Goal: Task Accomplishment & Management: Complete application form

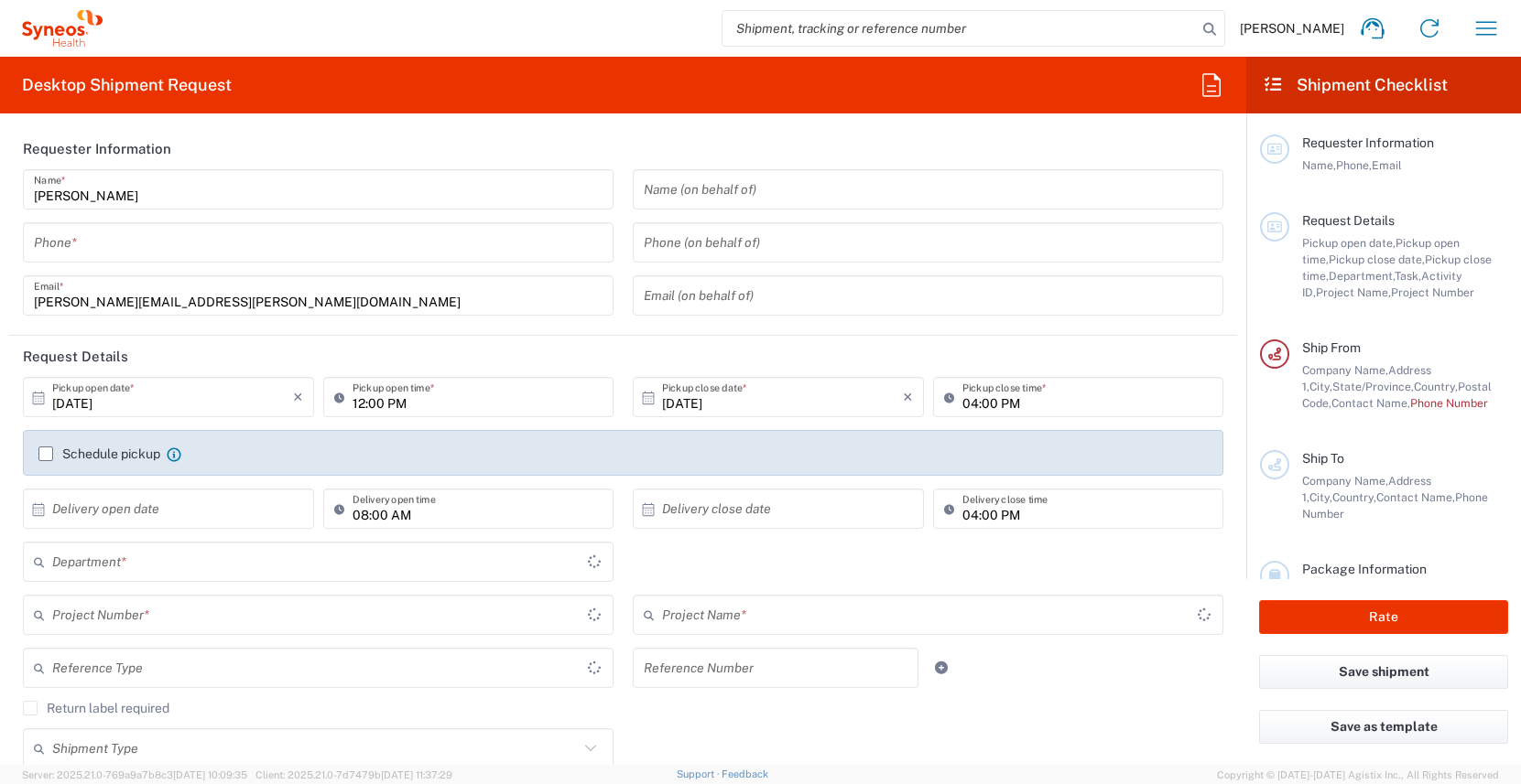
type input "North Carolina"
type input "United States"
type input "3190"
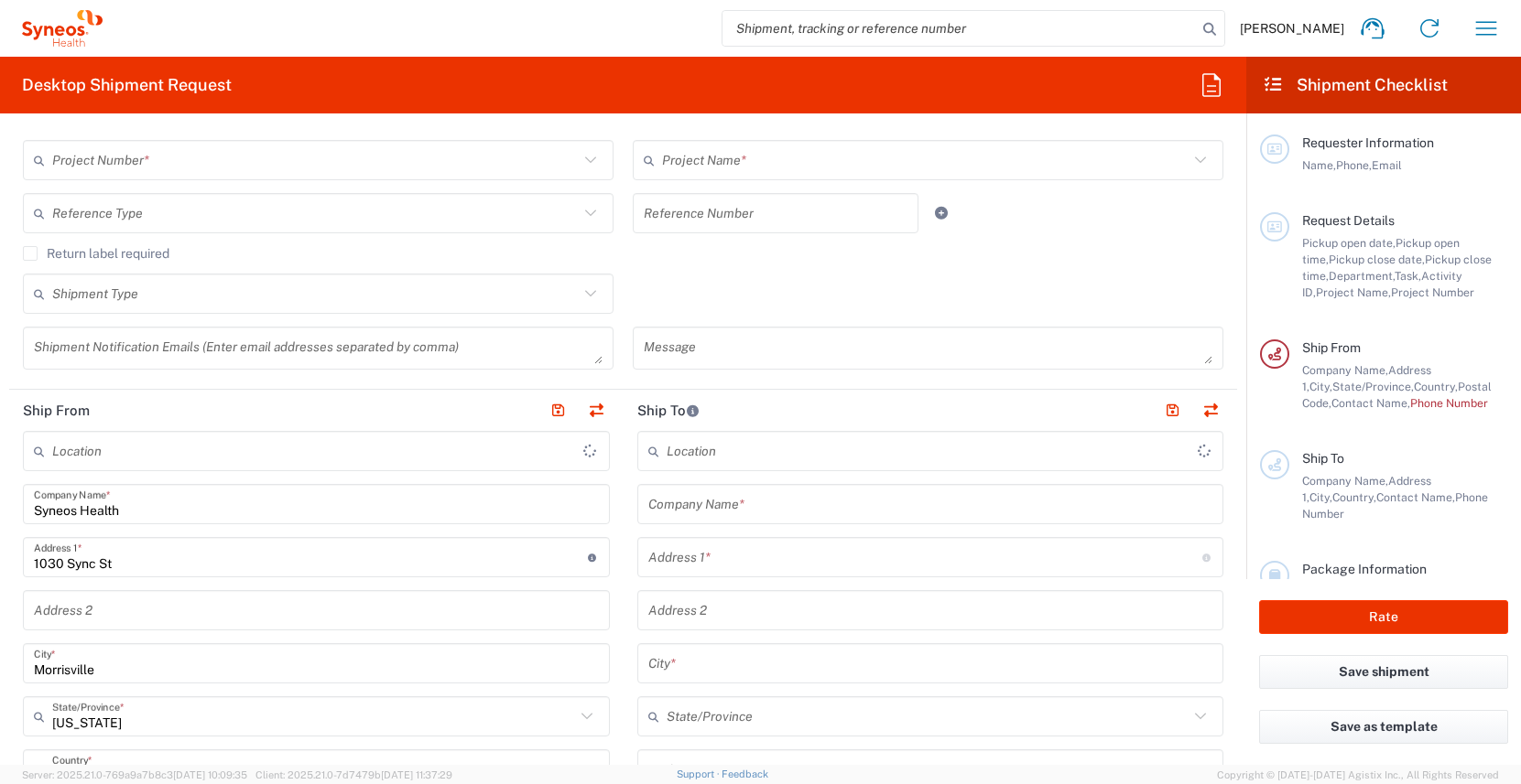
type input "Illingworth Rsrch Grp (USA) In"
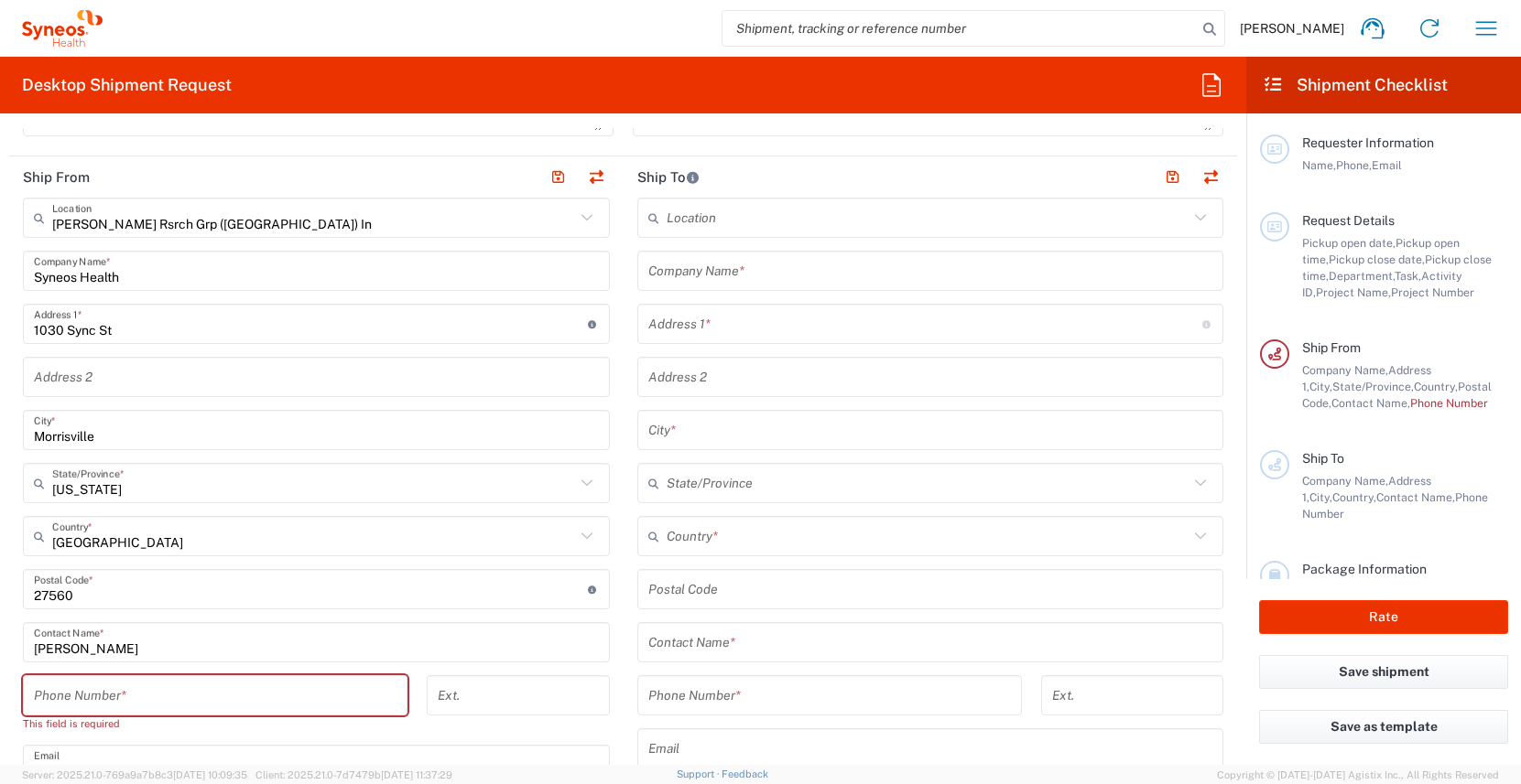
scroll to position [699, 0]
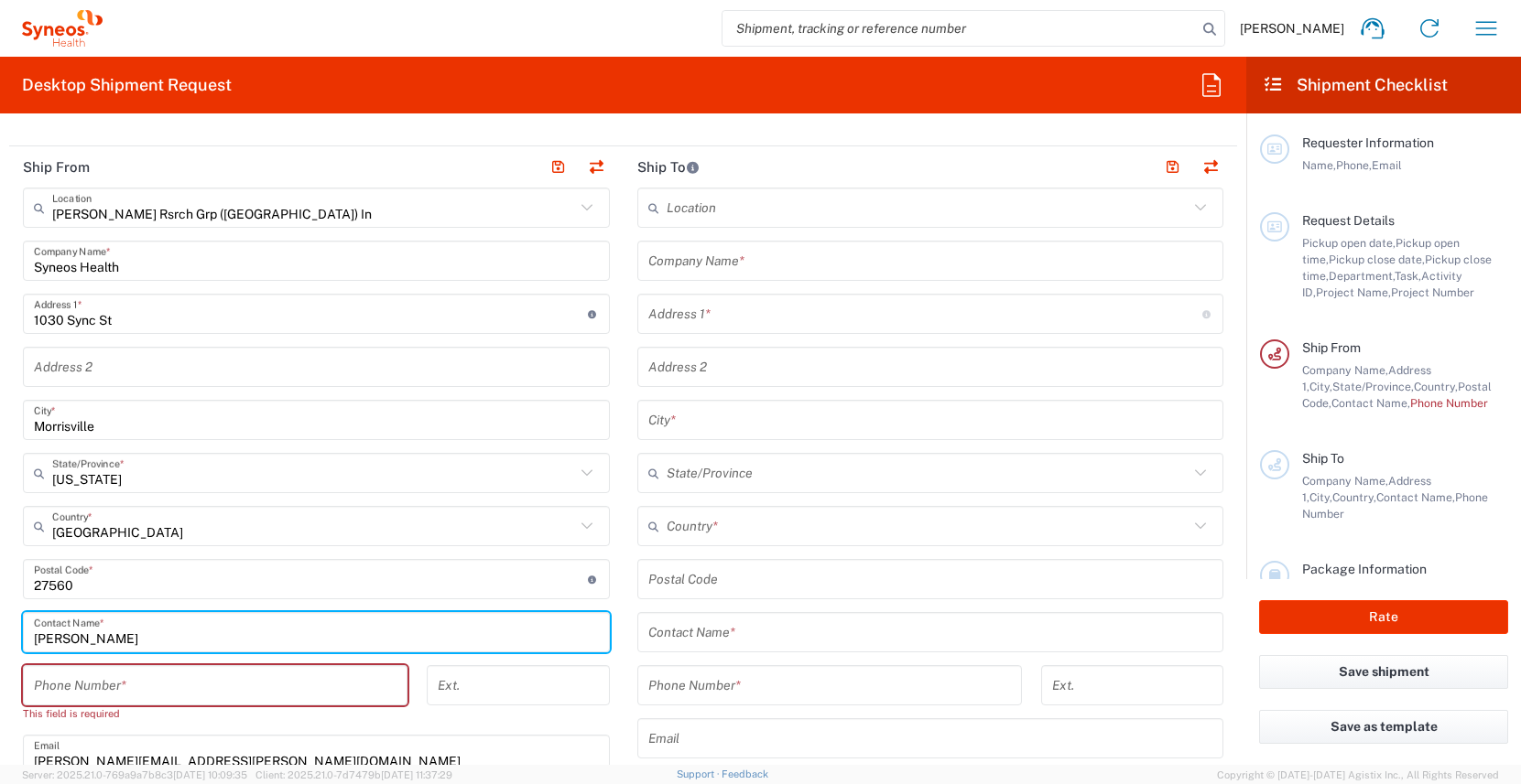
drag, startPoint x: 125, startPoint y: 638, endPoint x: -16, endPoint y: 640, distance: 141.0
click at [0, 640] on html "James Smith Home Shipment estimator Shipment tracking Desktop shipment request …" at bounding box center [760, 392] width 1521 height 784
type input "linda"
